Goal: Task Accomplishment & Management: Use online tool/utility

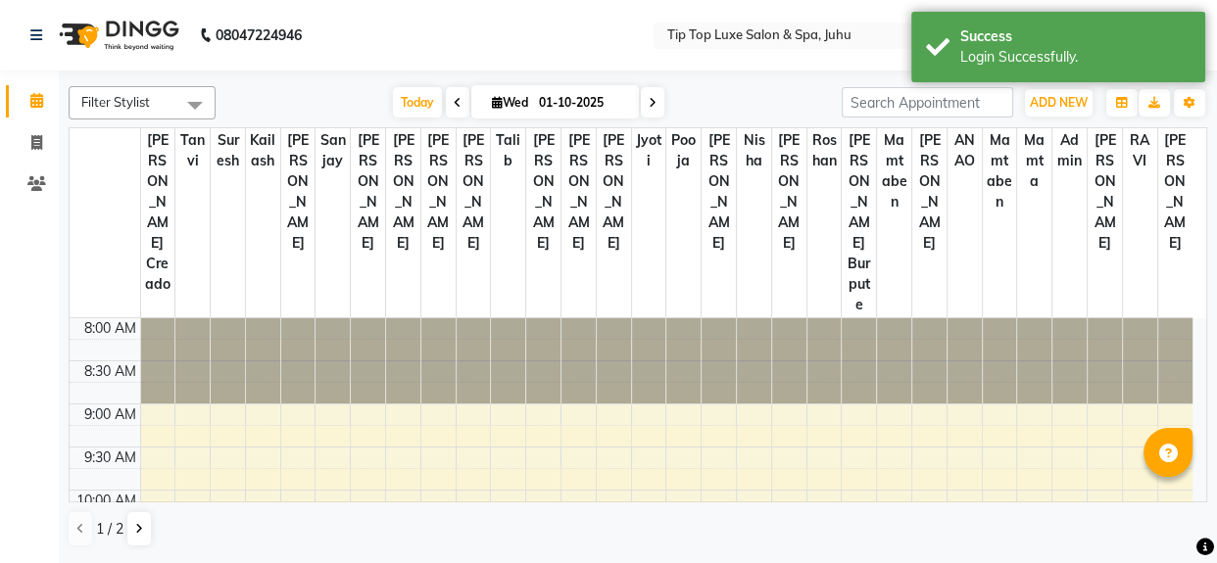
select select "en"
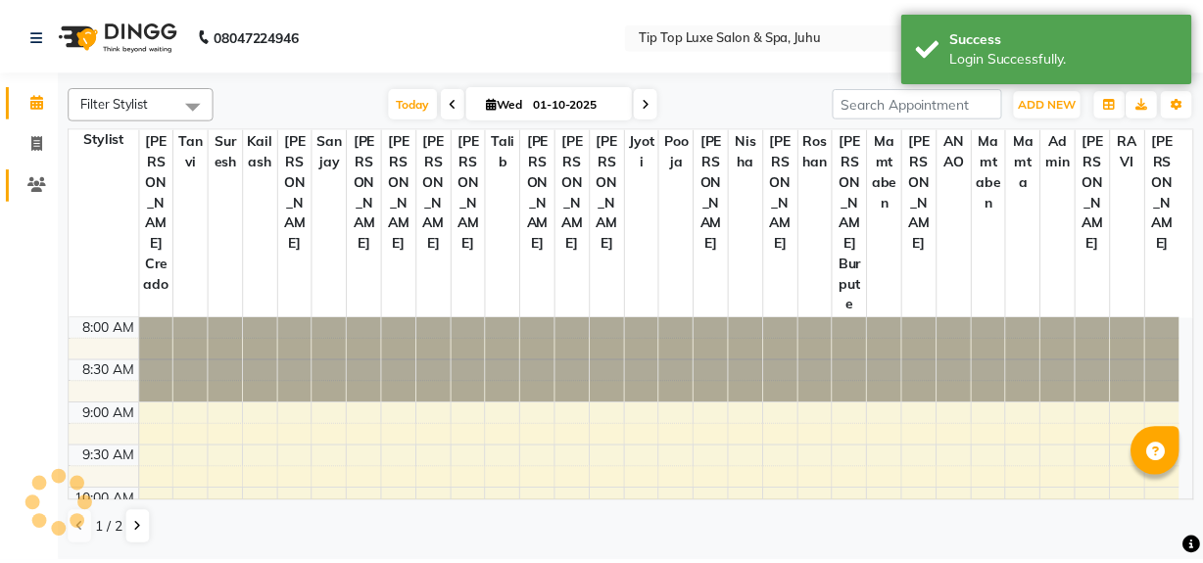
scroll to position [833, 0]
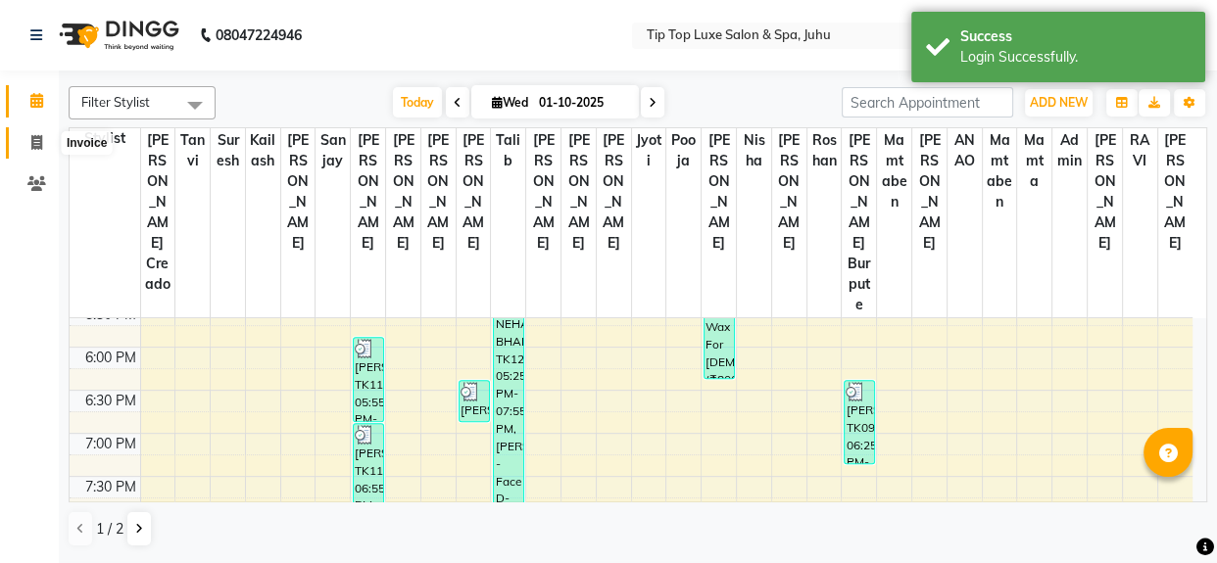
click at [34, 138] on icon at bounding box center [36, 142] width 11 height 15
select select "service"
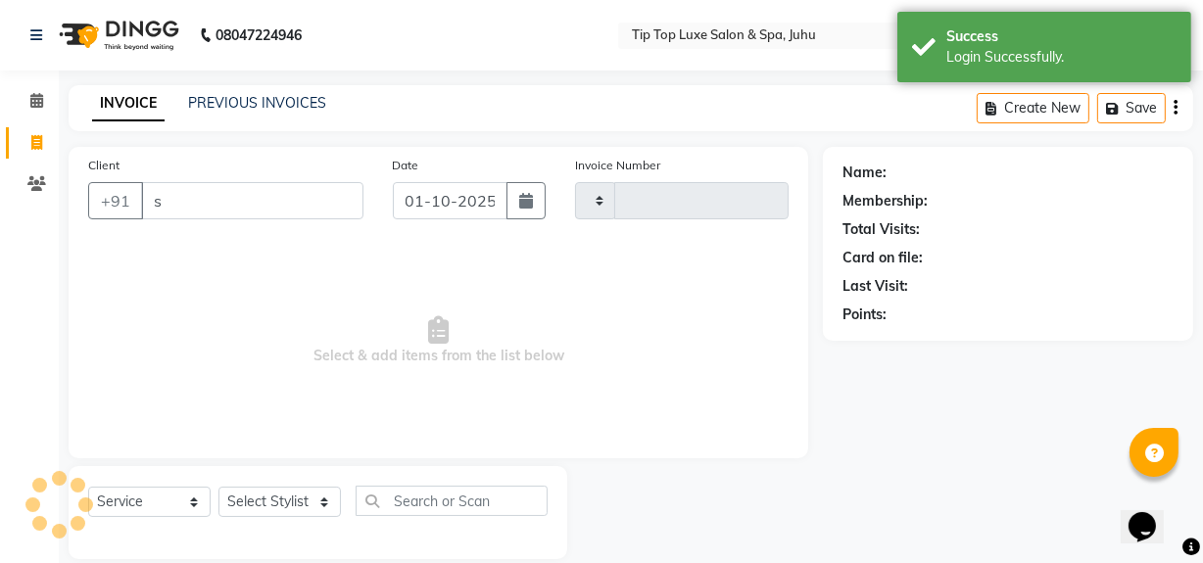
type input "su"
type input "2359"
type input "sur"
select select "8298"
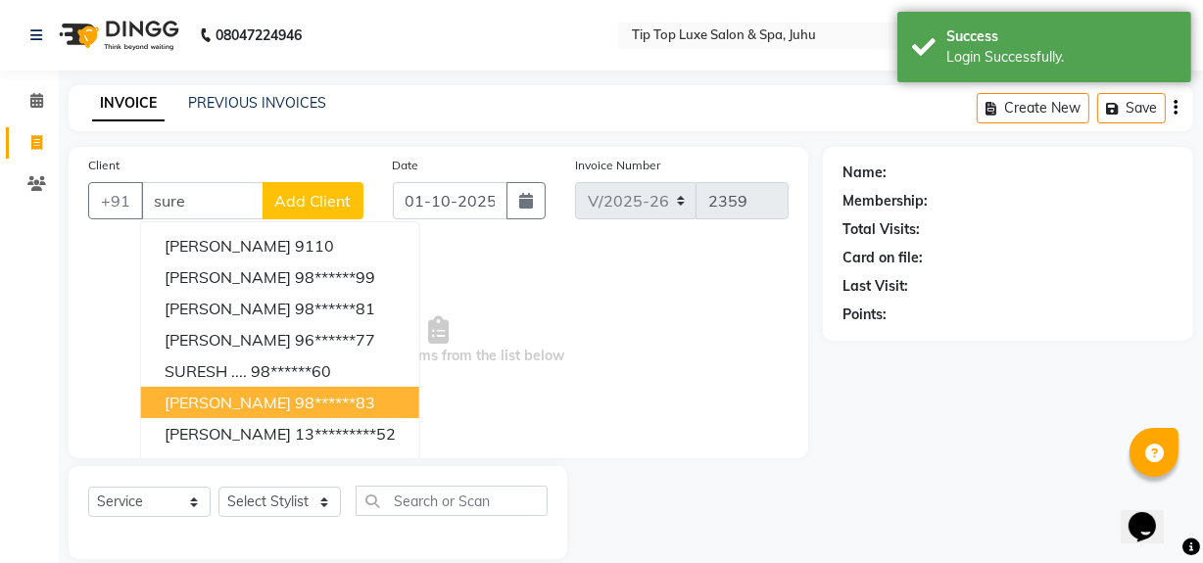
click at [295, 387] on button "[PERSON_NAME] 98******83" at bounding box center [280, 402] width 278 height 31
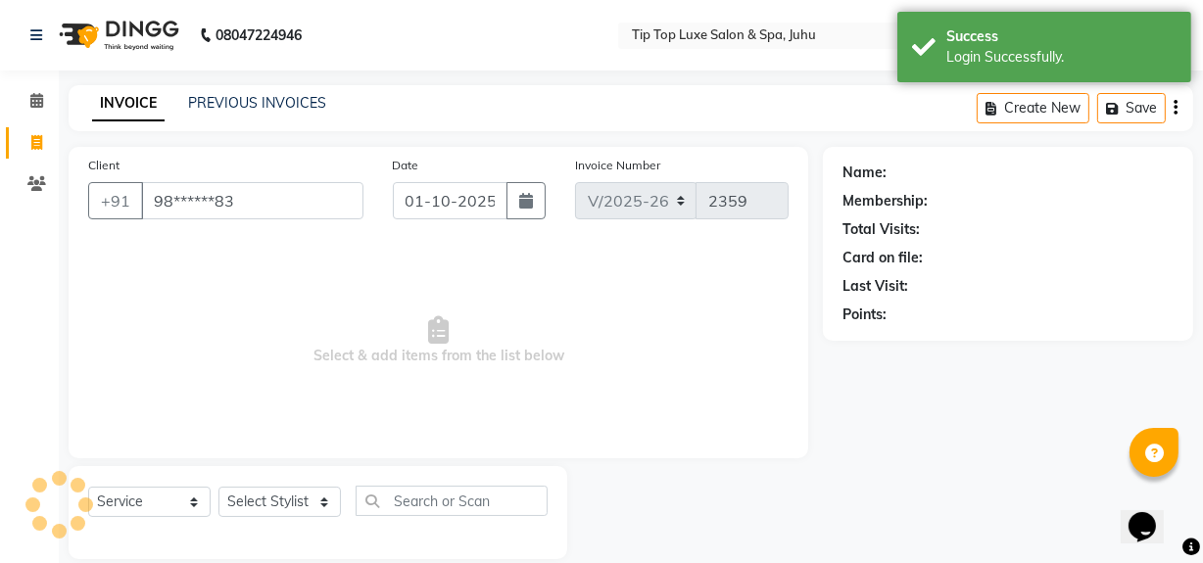
type input "98******83"
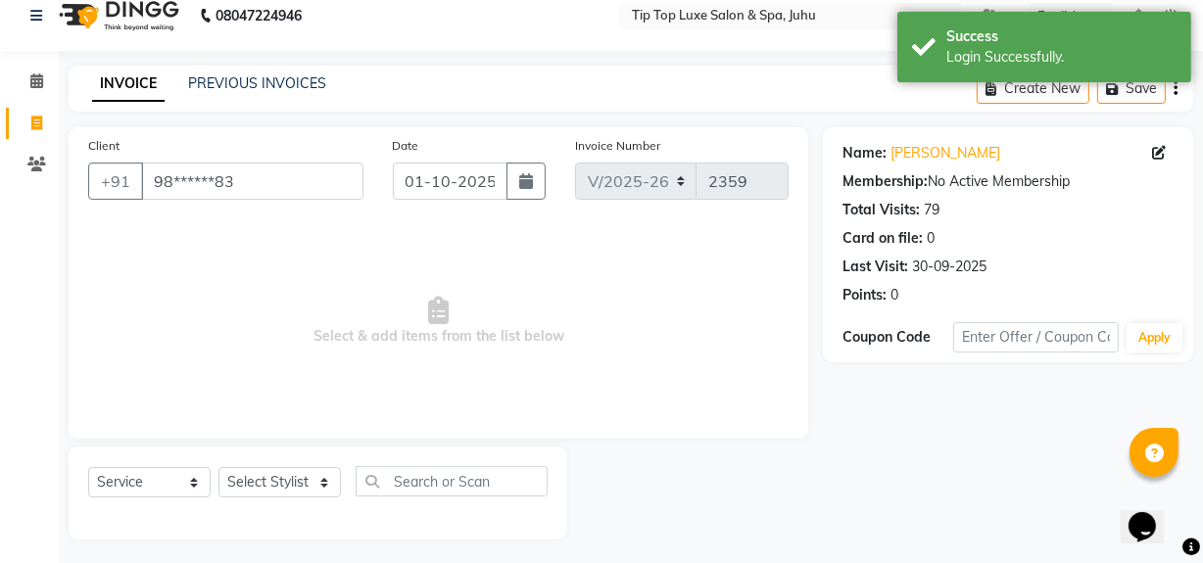
scroll to position [25, 0]
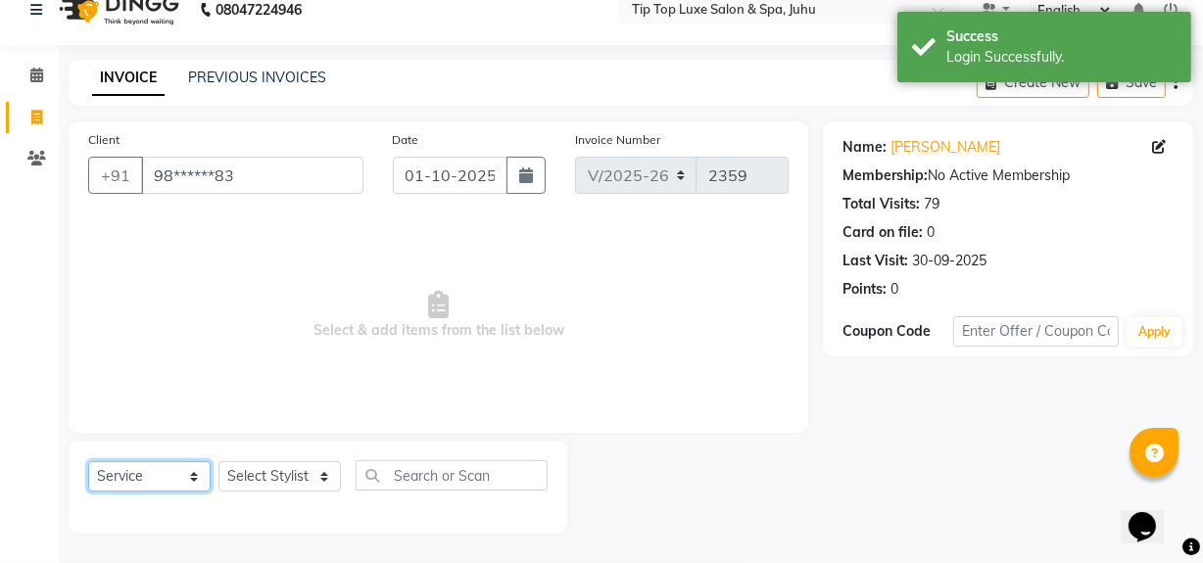
click at [186, 480] on select "Select Service Product Membership Package Voucher Prepaid Gift Card" at bounding box center [149, 477] width 122 height 30
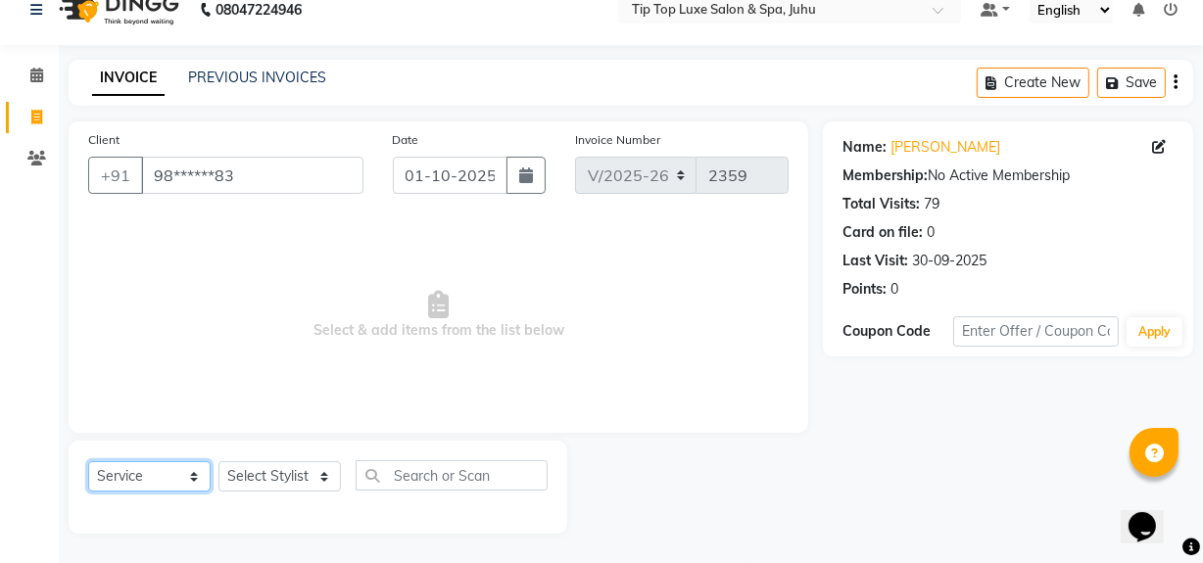
click at [88, 462] on select "Select Service Product Membership Package Voucher Prepaid Gift Card" at bounding box center [149, 477] width 122 height 30
click at [313, 476] on select "Select Stylist [PERSON_NAME] admin [PERSON_NAME] creado ANAO [PERSON_NAME] Jyot…" at bounding box center [280, 477] width 122 height 30
select select "82312"
click at [219, 462] on select "Select Stylist [PERSON_NAME] admin [PERSON_NAME] creado ANAO [PERSON_NAME] Jyot…" at bounding box center [280, 477] width 122 height 30
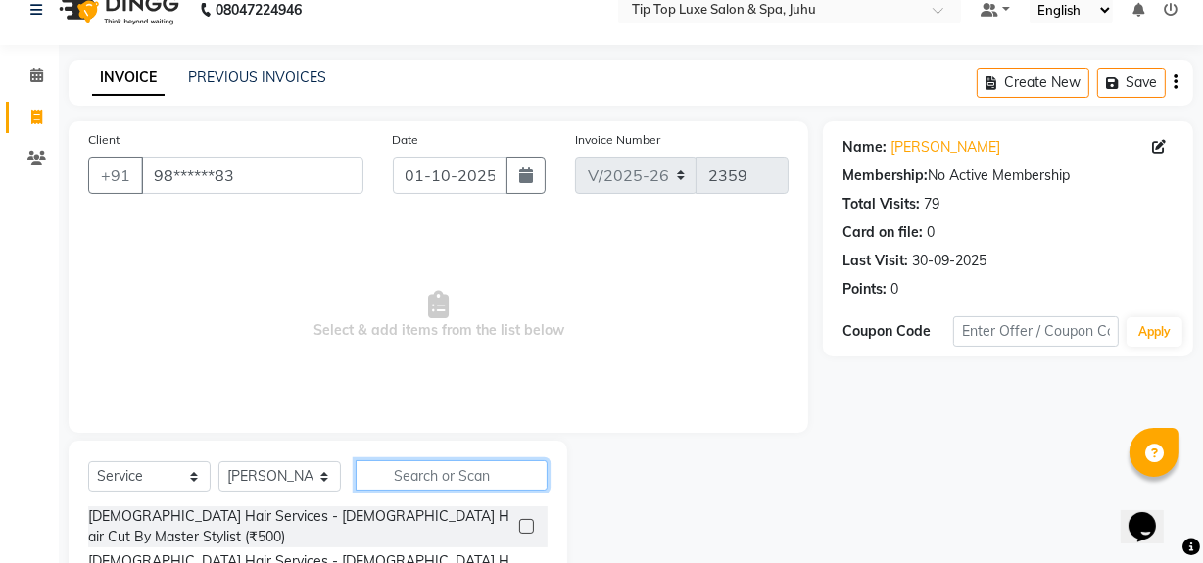
click at [398, 469] on input "text" at bounding box center [452, 476] width 192 height 30
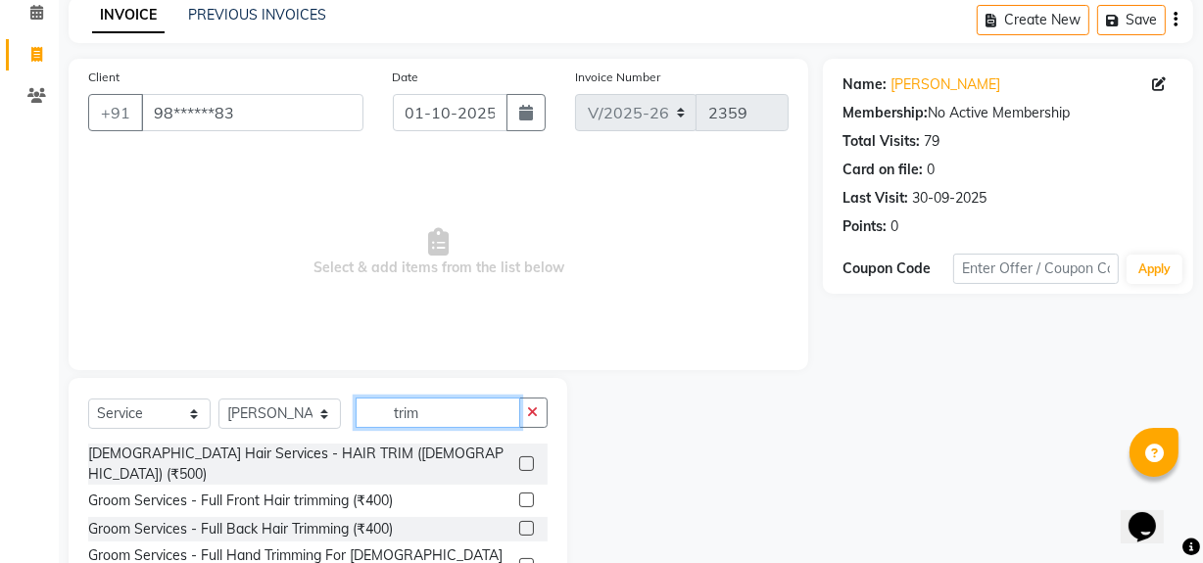
scroll to position [90, 0]
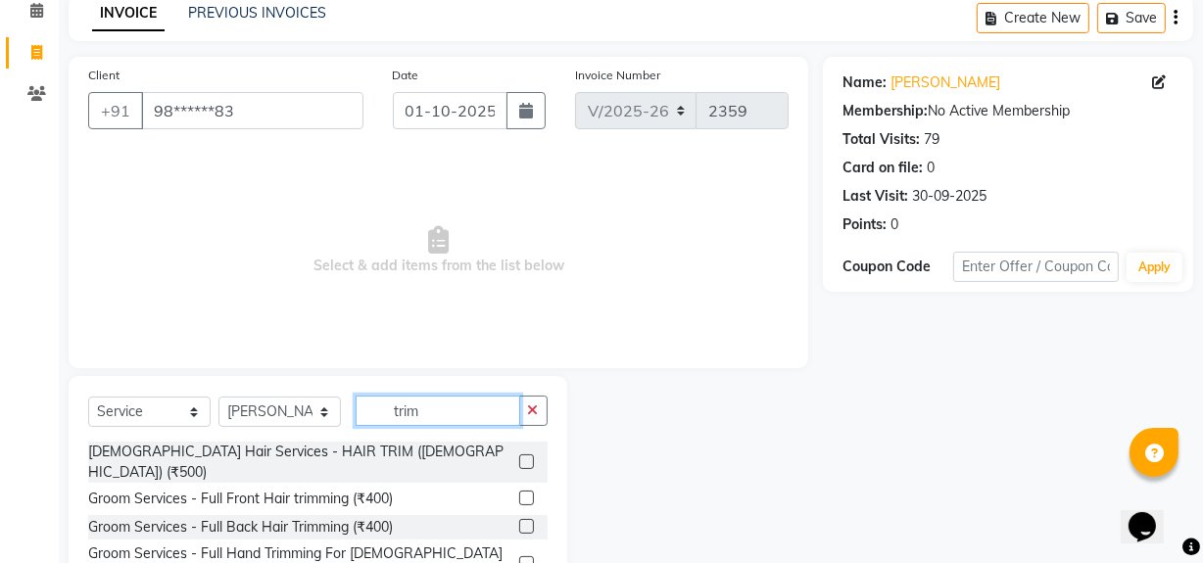
type input "trim"
click at [519, 491] on label at bounding box center [526, 498] width 15 height 15
click at [519, 493] on input "checkbox" at bounding box center [525, 499] width 13 height 13
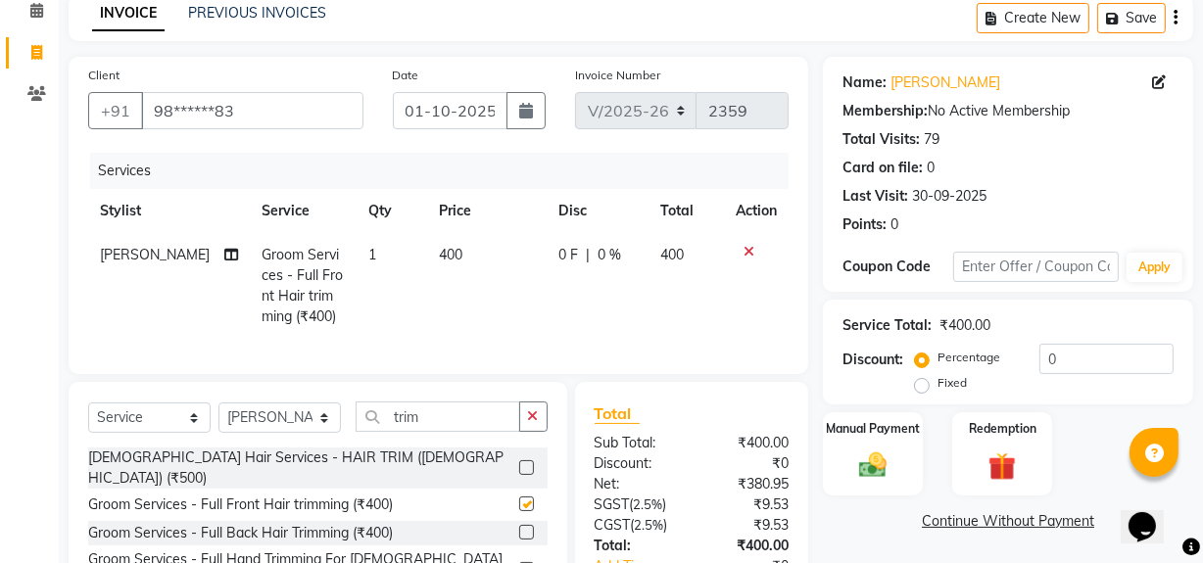
checkbox input "false"
click at [519, 529] on label at bounding box center [526, 532] width 15 height 15
click at [519, 529] on input "checkbox" at bounding box center [525, 533] width 13 height 13
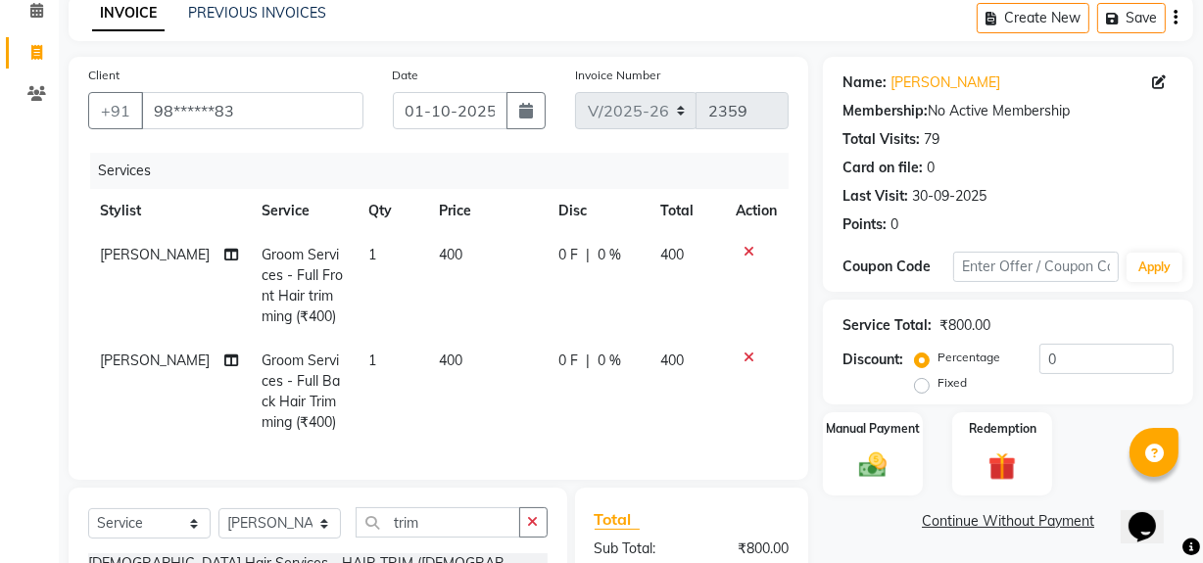
checkbox input "false"
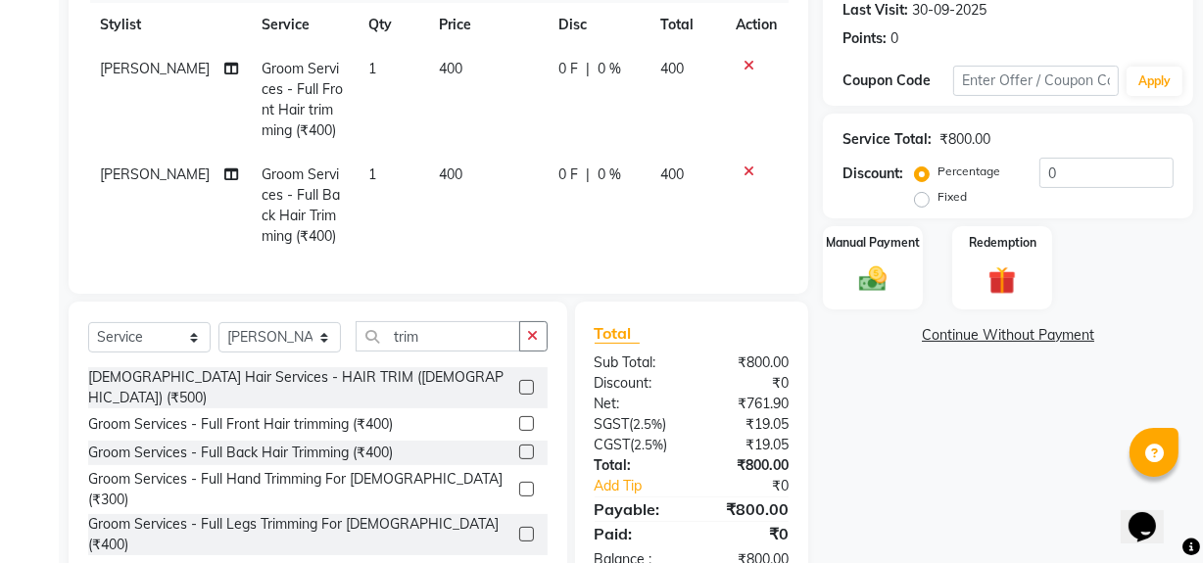
scroll to position [309, 0]
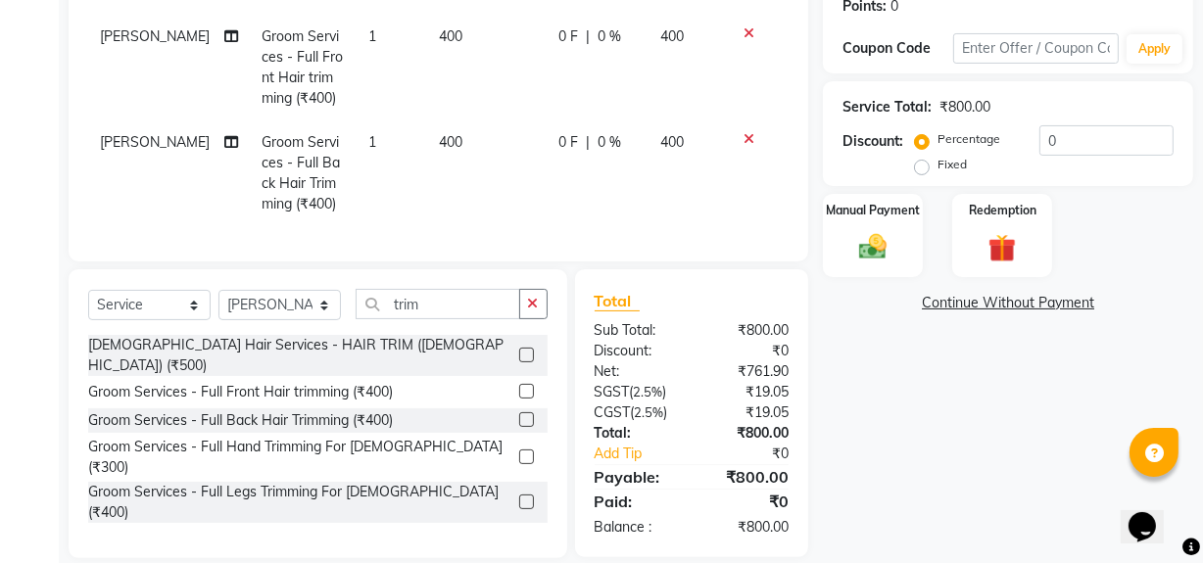
click at [519, 495] on label at bounding box center [526, 502] width 15 height 15
click at [519, 497] on input "checkbox" at bounding box center [525, 503] width 13 height 13
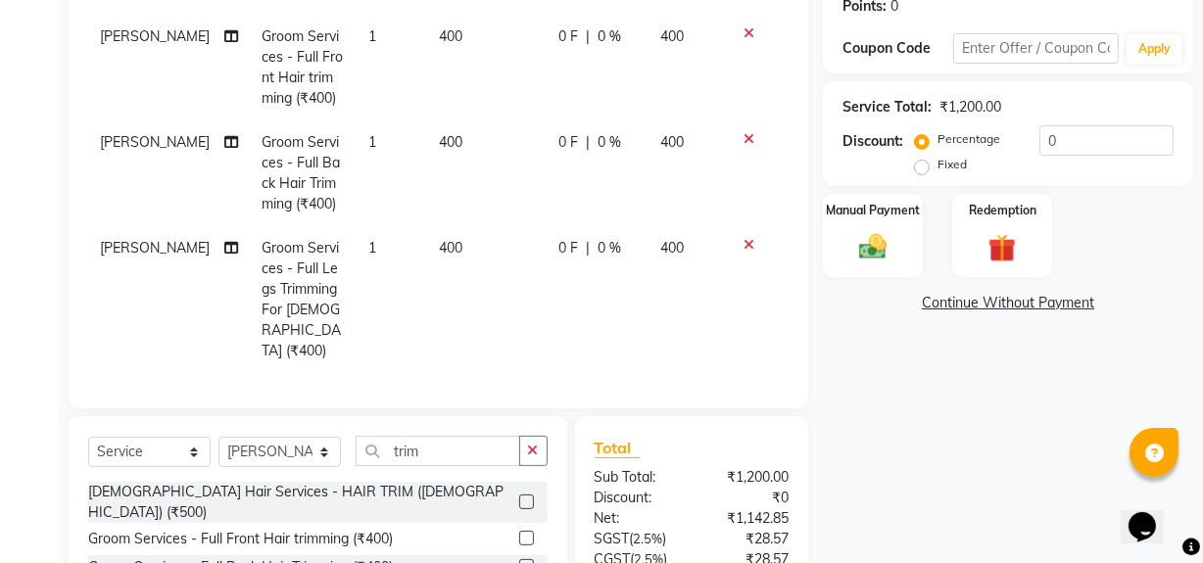
checkbox input "false"
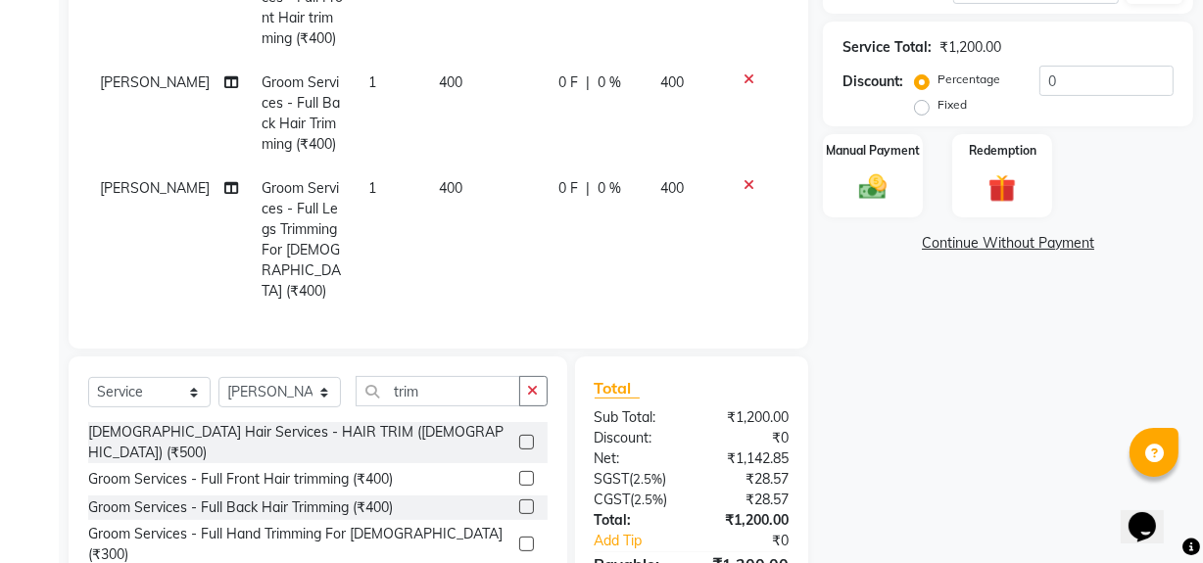
scroll to position [452, 0]
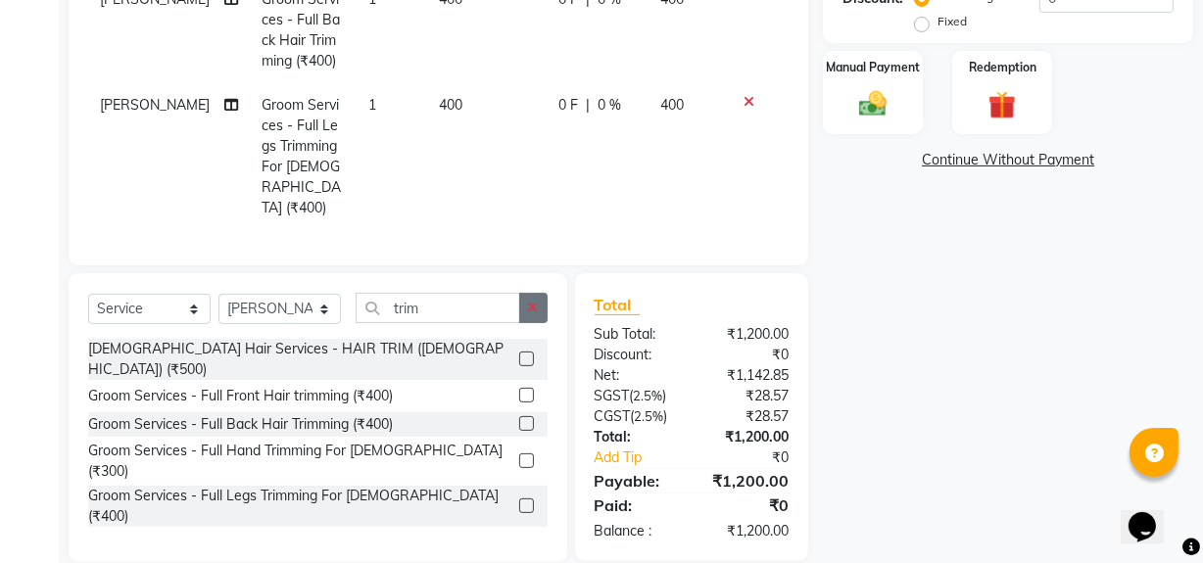
click at [531, 301] on icon "button" at bounding box center [533, 308] width 11 height 14
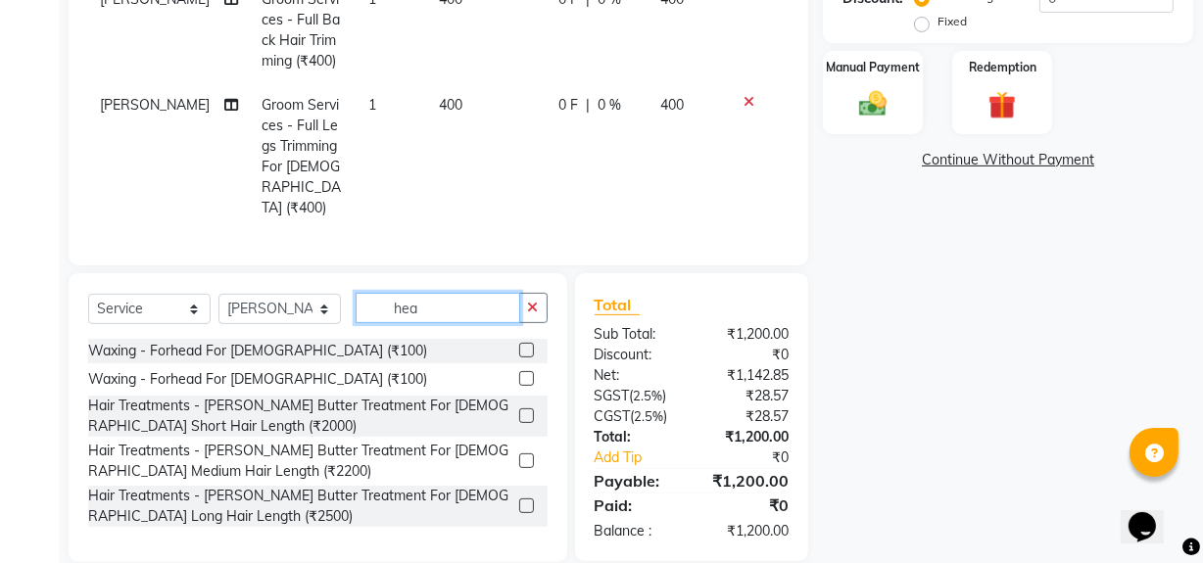
type input "hea"
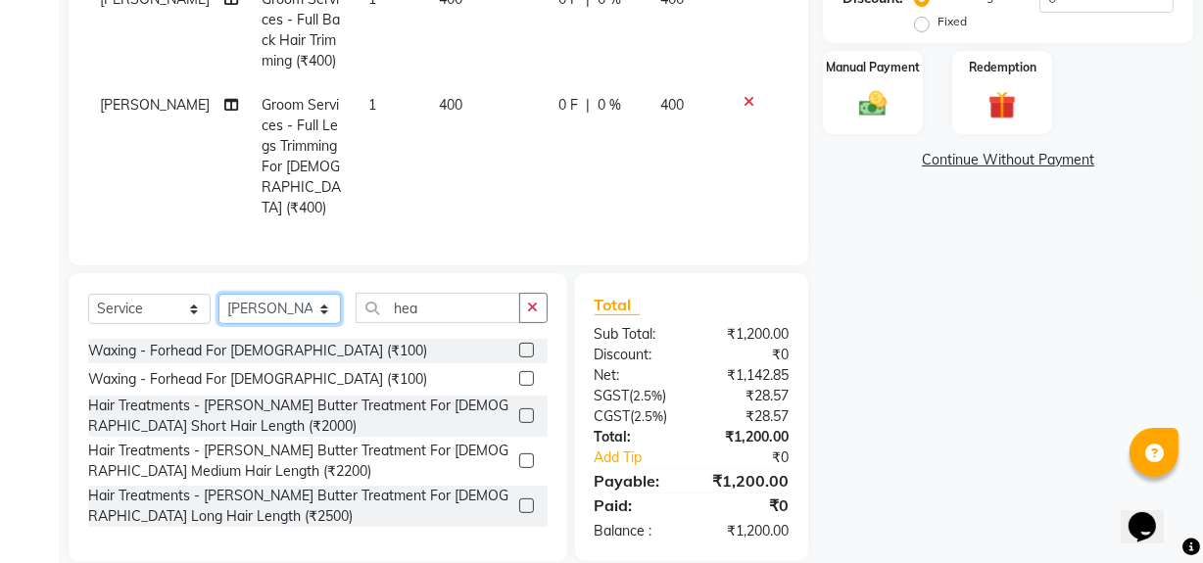
click at [321, 294] on select "Select Stylist [PERSON_NAME] admin [PERSON_NAME] creado ANAO [PERSON_NAME] Jyot…" at bounding box center [280, 309] width 122 height 30
select select "82323"
click at [219, 294] on select "Select Stylist [PERSON_NAME] admin [PERSON_NAME] creado ANAO [PERSON_NAME] Jyot…" at bounding box center [280, 309] width 122 height 30
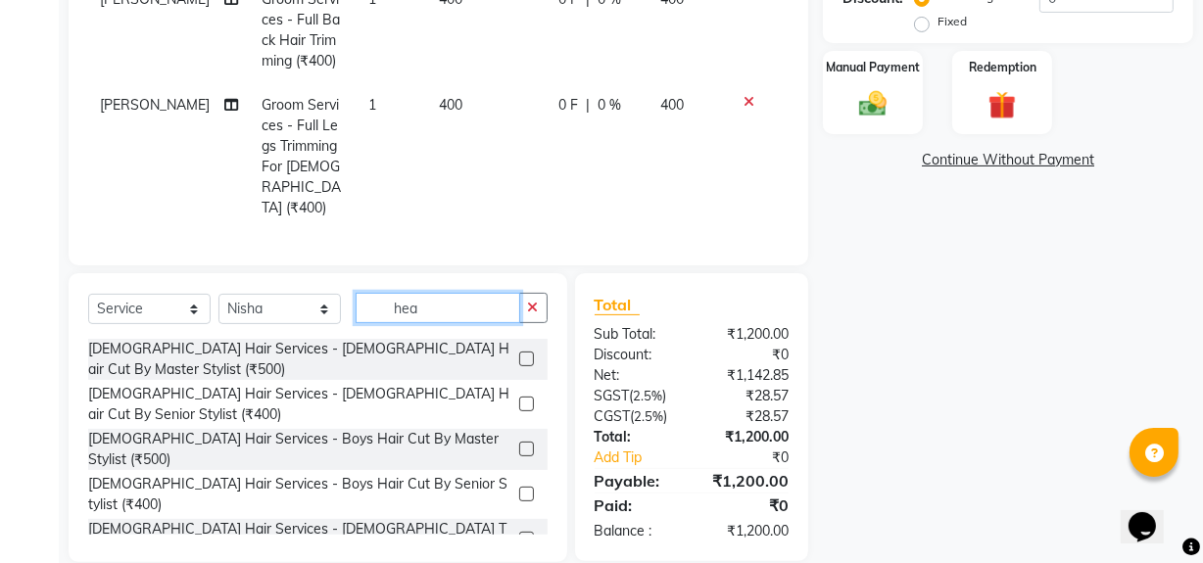
click at [462, 293] on input "hea" at bounding box center [438, 308] width 165 height 30
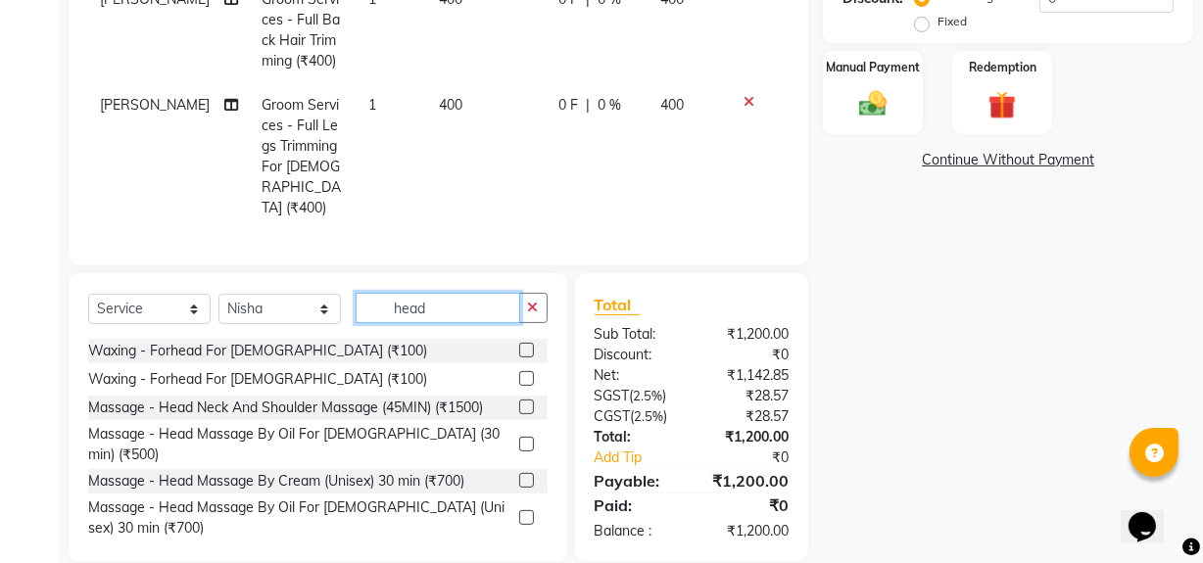
type input "head"
click at [519, 400] on label at bounding box center [526, 407] width 15 height 15
click at [519, 402] on input "checkbox" at bounding box center [525, 408] width 13 height 13
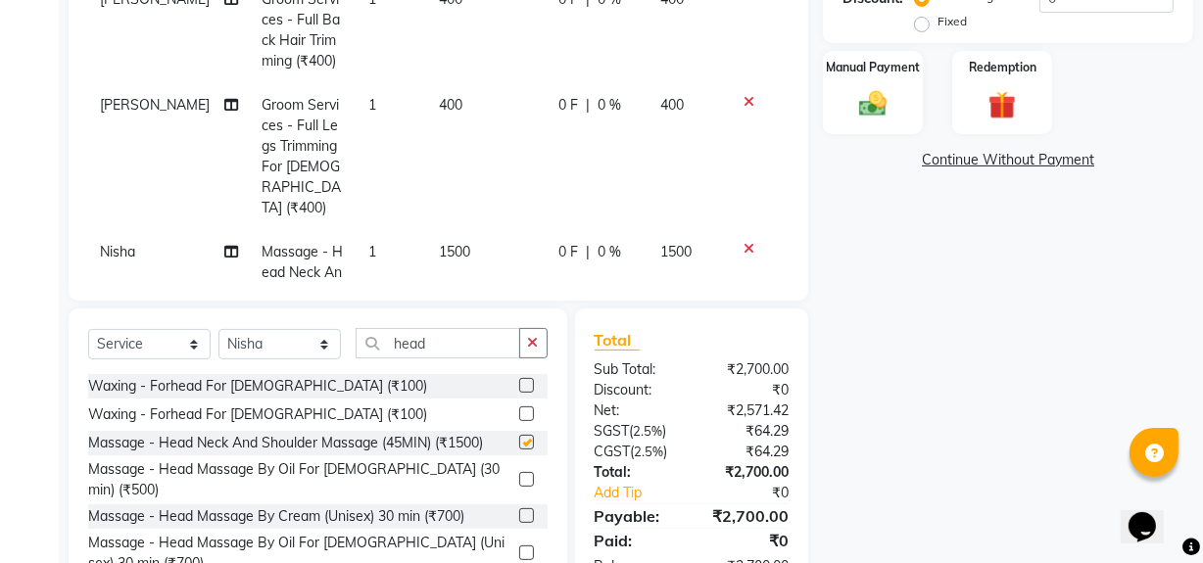
checkbox input "false"
click at [528, 344] on icon "button" at bounding box center [533, 343] width 11 height 14
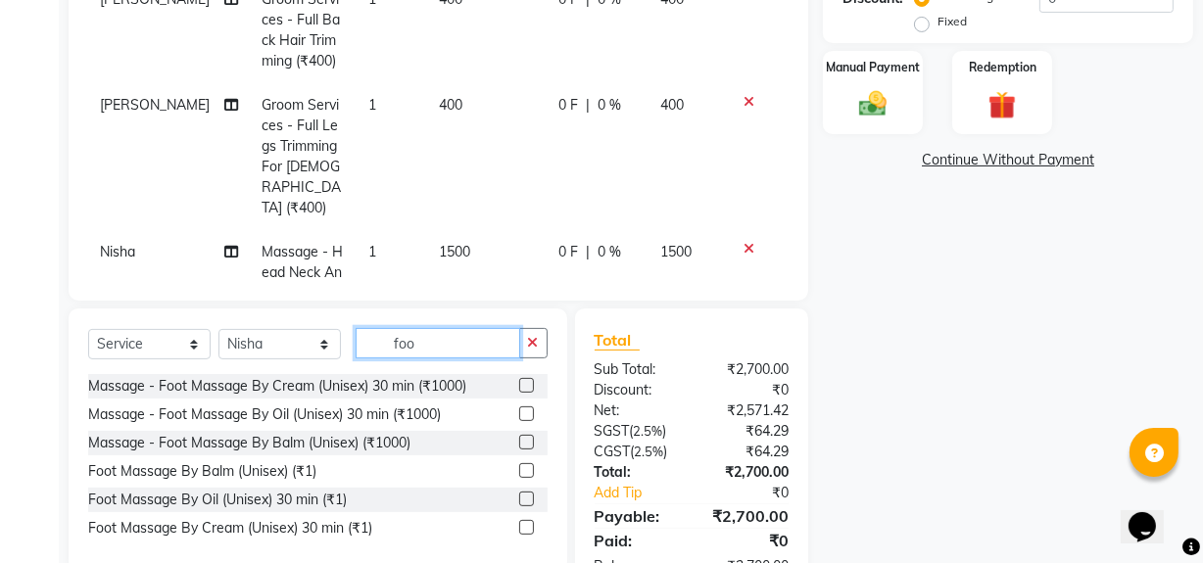
type input "foo"
click at [525, 414] on label at bounding box center [526, 414] width 15 height 15
click at [525, 414] on input "checkbox" at bounding box center [525, 415] width 13 height 13
checkbox input "false"
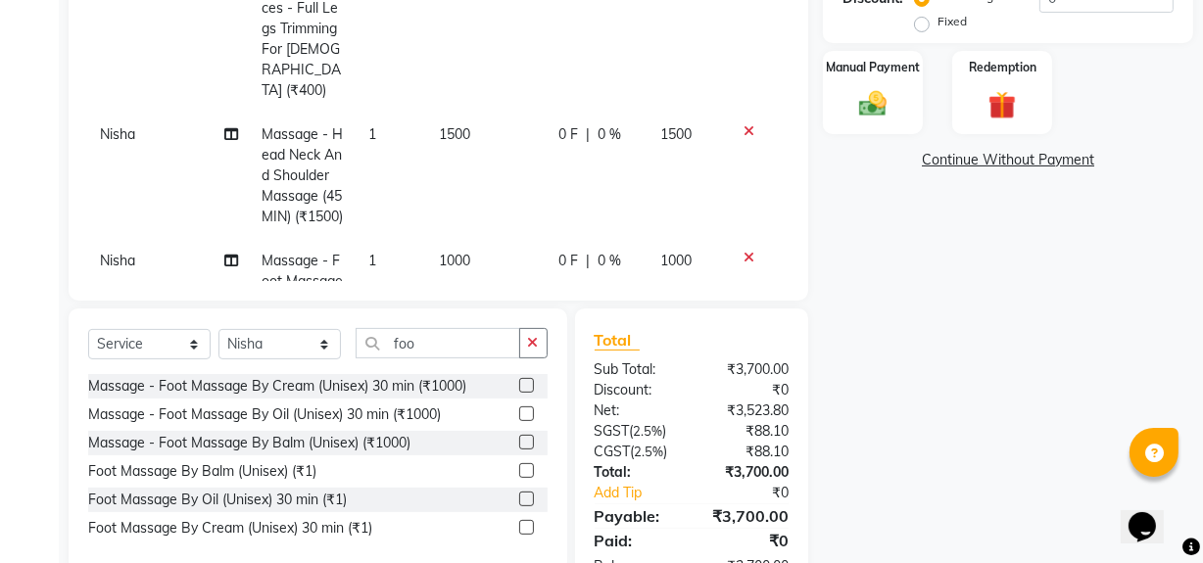
scroll to position [189, 0]
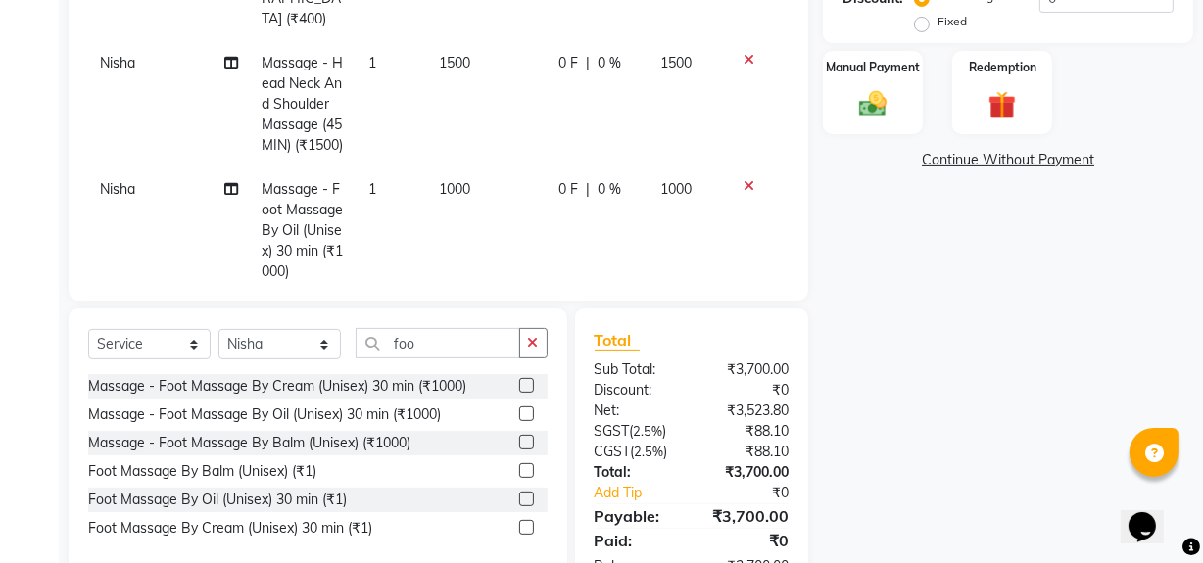
click at [439, 180] on span "1000" at bounding box center [454, 189] width 31 height 18
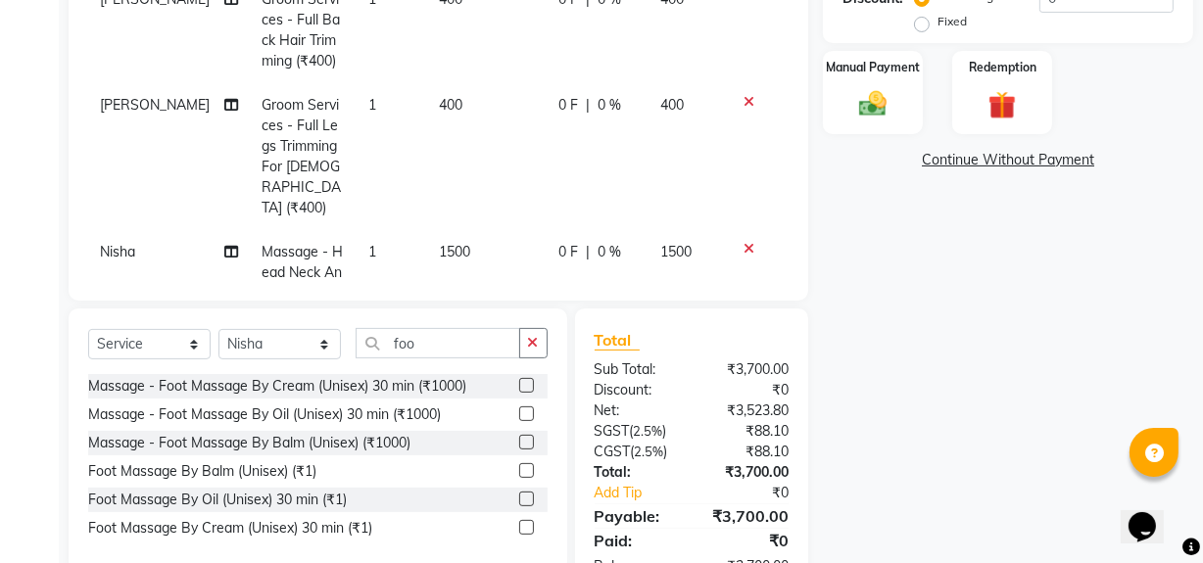
select select "82323"
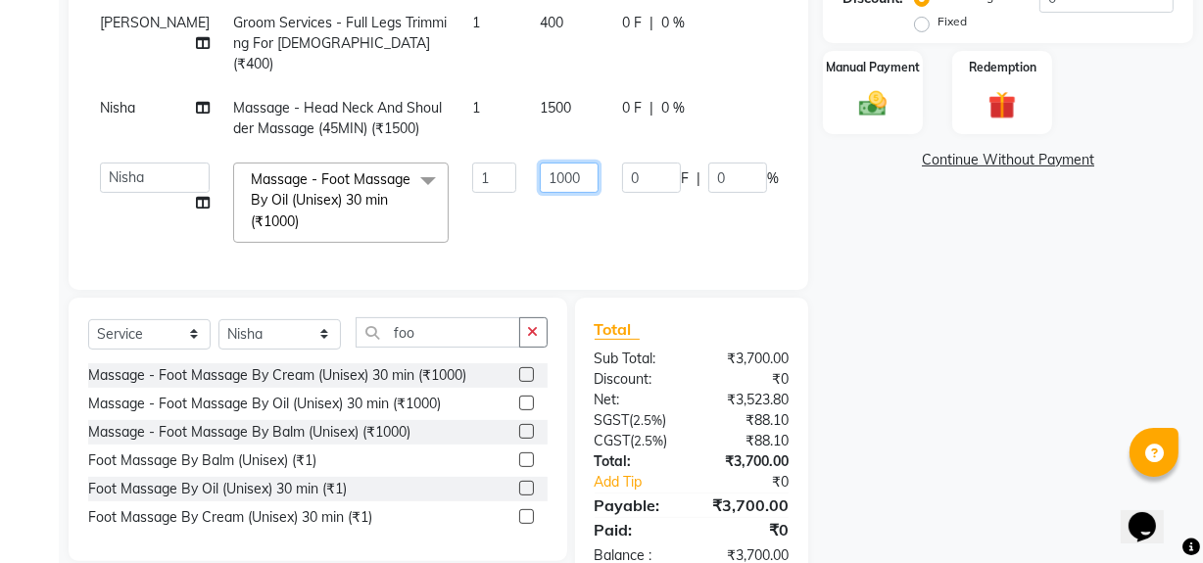
click at [540, 164] on input "1000" at bounding box center [569, 178] width 59 height 30
type input "1500"
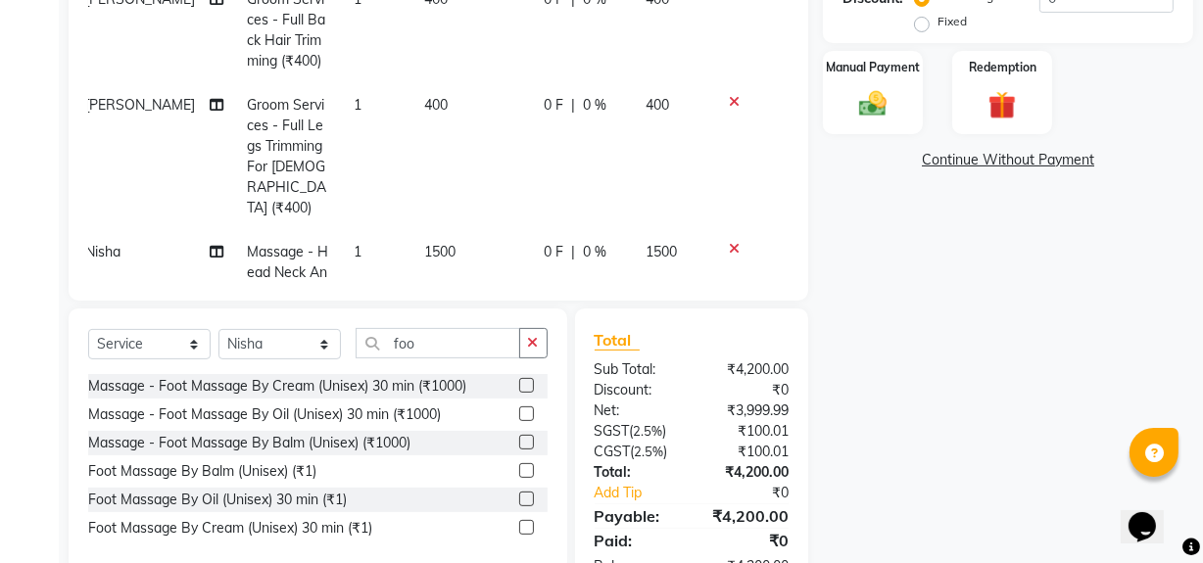
scroll to position [0, 15]
click at [727, 218] on tbody "[PERSON_NAME] Services - Full Front Hair trimming (₹400) 1 400 0 F | 0 % 400 [P…" at bounding box center [423, 177] width 701 height 611
click at [541, 349] on button "button" at bounding box center [533, 343] width 28 height 30
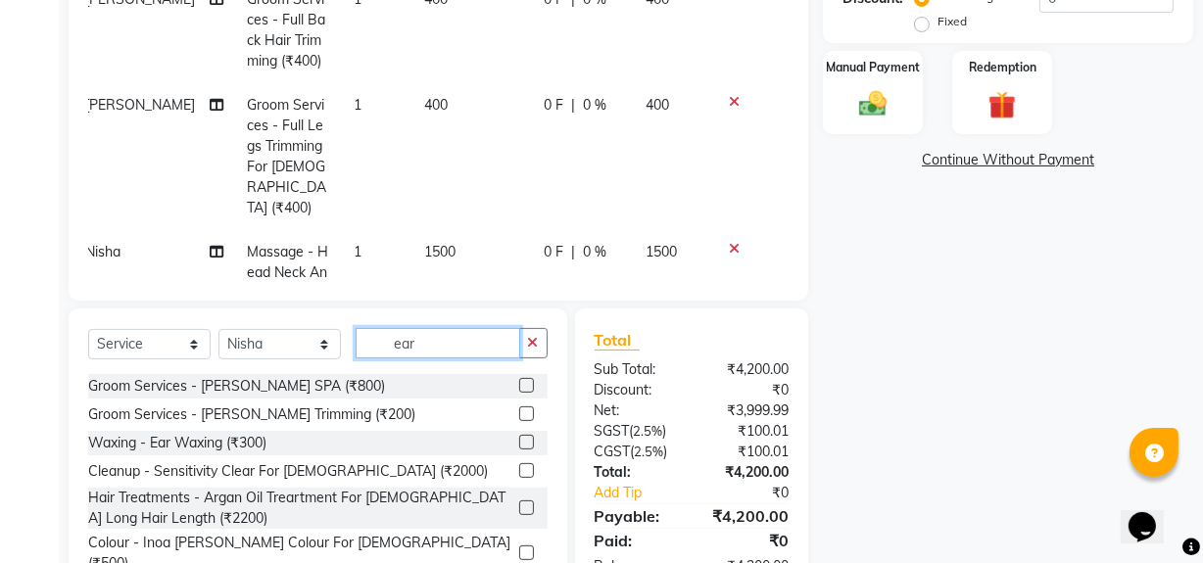
type input "ear"
click at [519, 438] on label at bounding box center [526, 442] width 15 height 15
click at [519, 438] on input "checkbox" at bounding box center [525, 443] width 13 height 13
checkbox input "false"
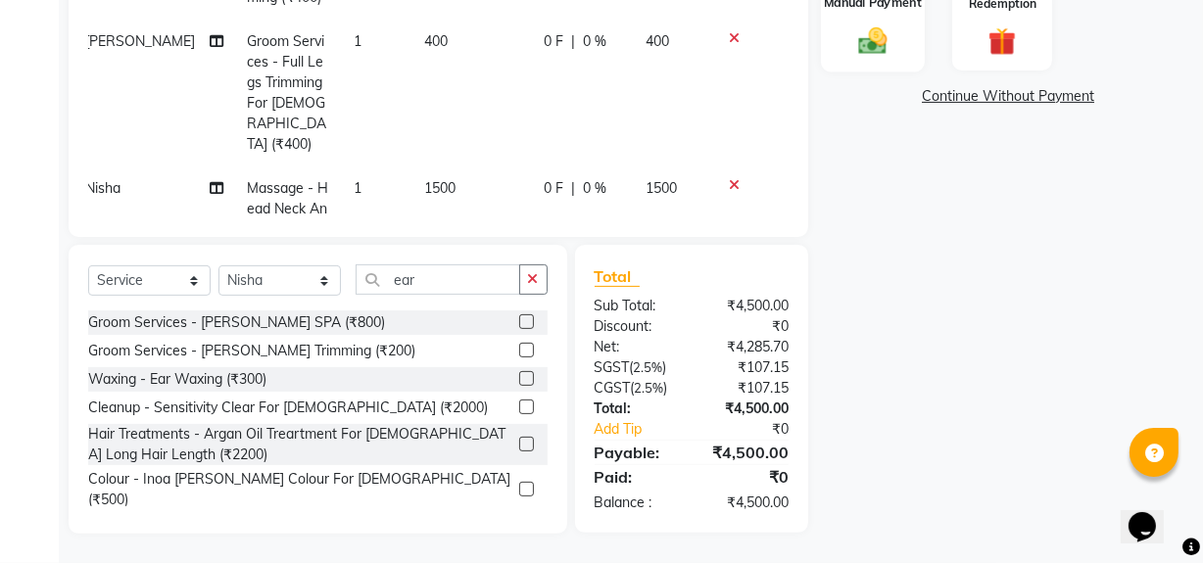
click at [833, 49] on div "Manual Payment" at bounding box center [873, 28] width 104 height 87
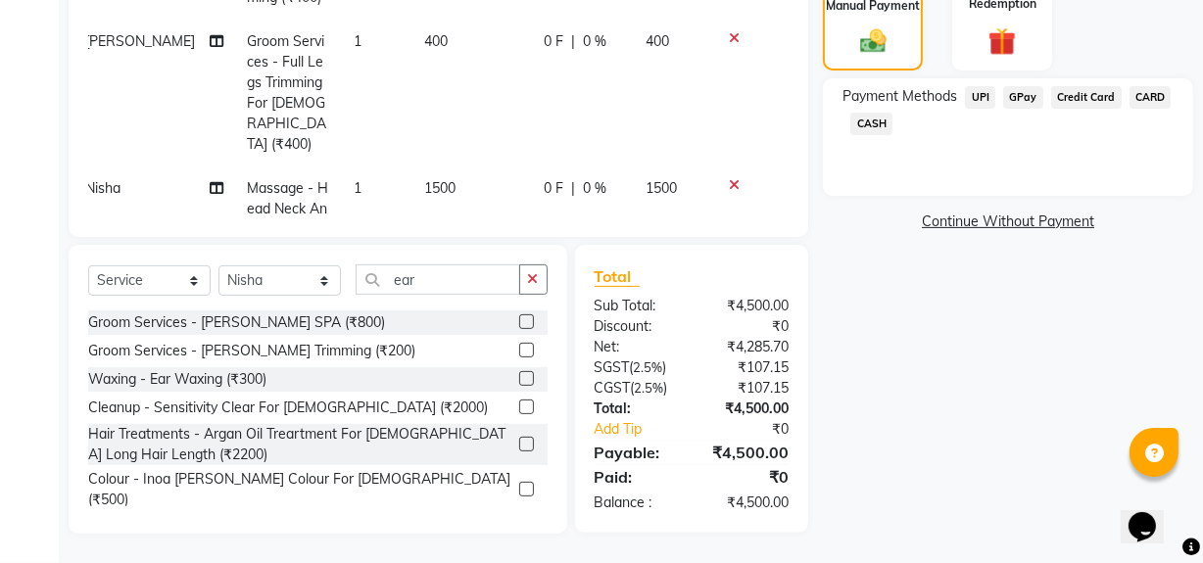
click at [976, 98] on span "UPI" at bounding box center [980, 97] width 30 height 23
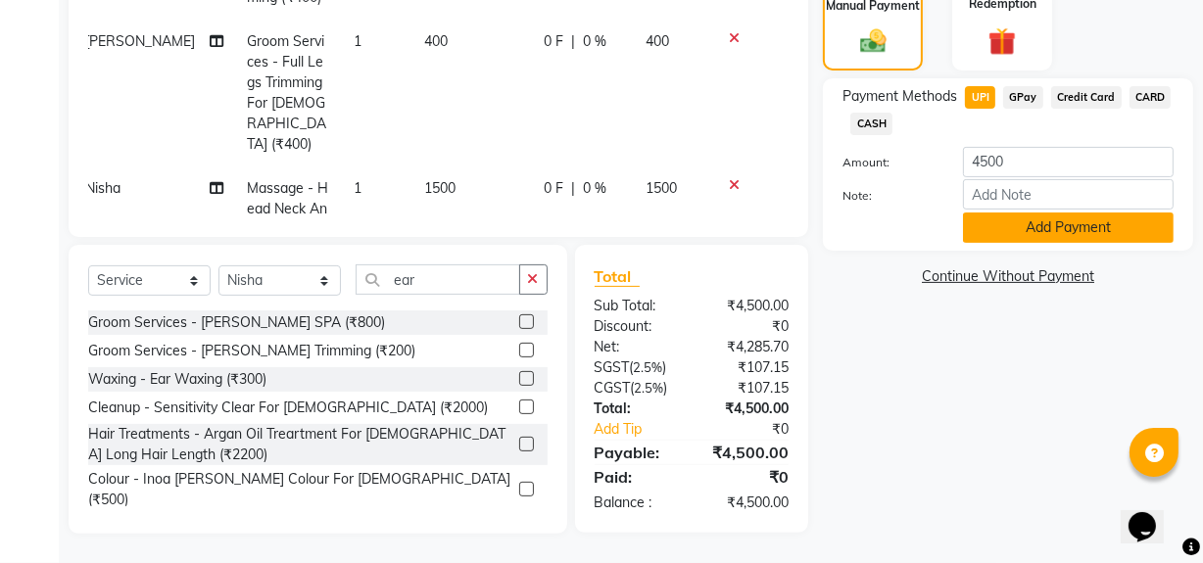
click at [1039, 234] on button "Add Payment" at bounding box center [1068, 228] width 211 height 30
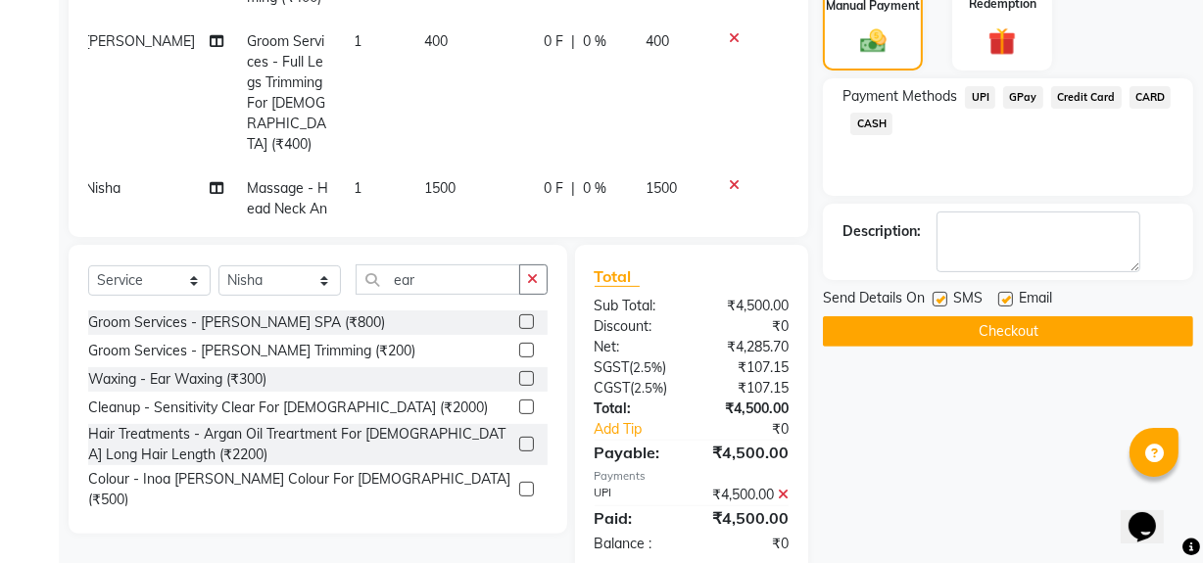
click at [955, 331] on button "Checkout" at bounding box center [1008, 332] width 370 height 30
